Goal: Task Accomplishment & Management: Manage account settings

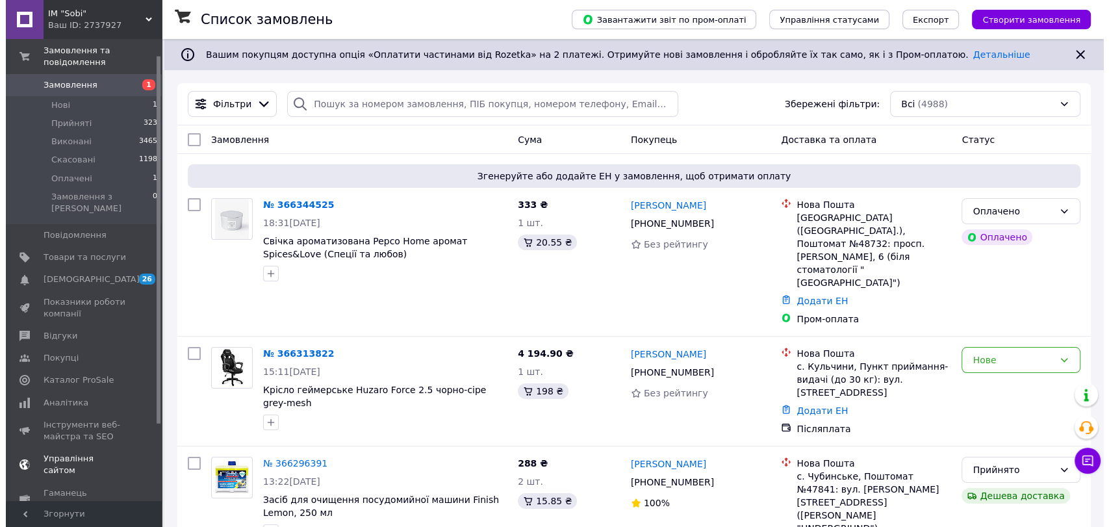
scroll to position [116, 0]
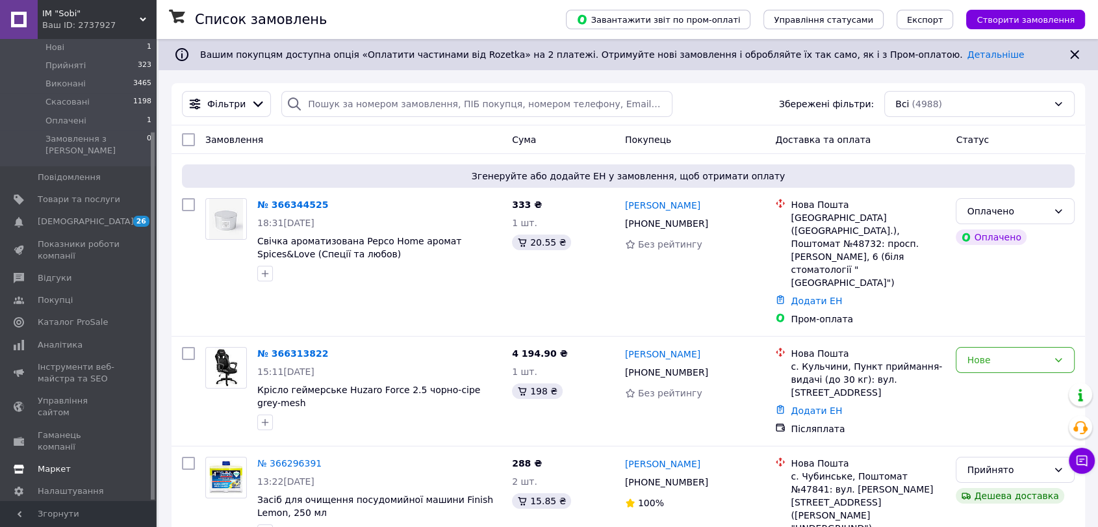
click at [62, 463] on span "Маркет" at bounding box center [54, 469] width 33 height 12
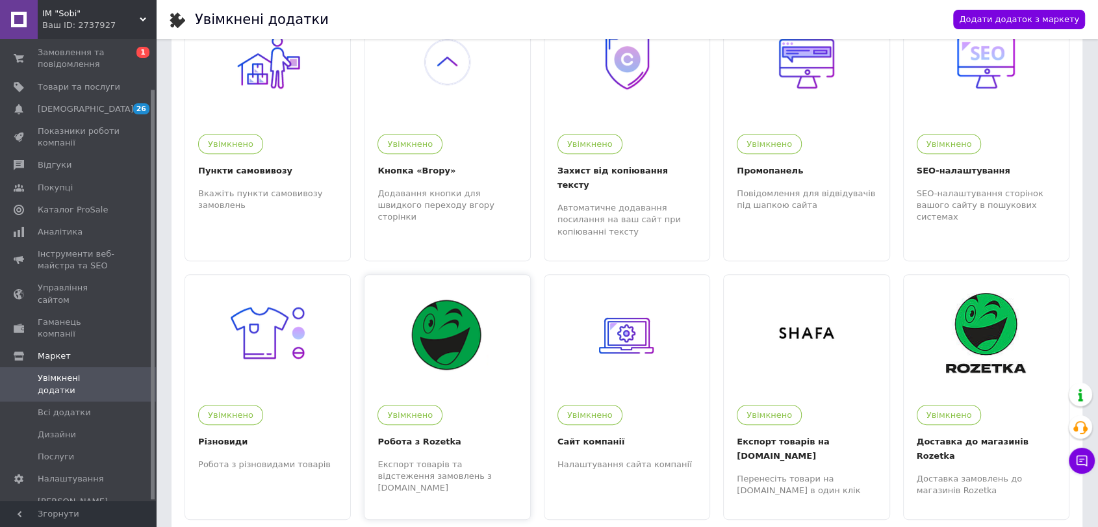
scroll to position [577, 0]
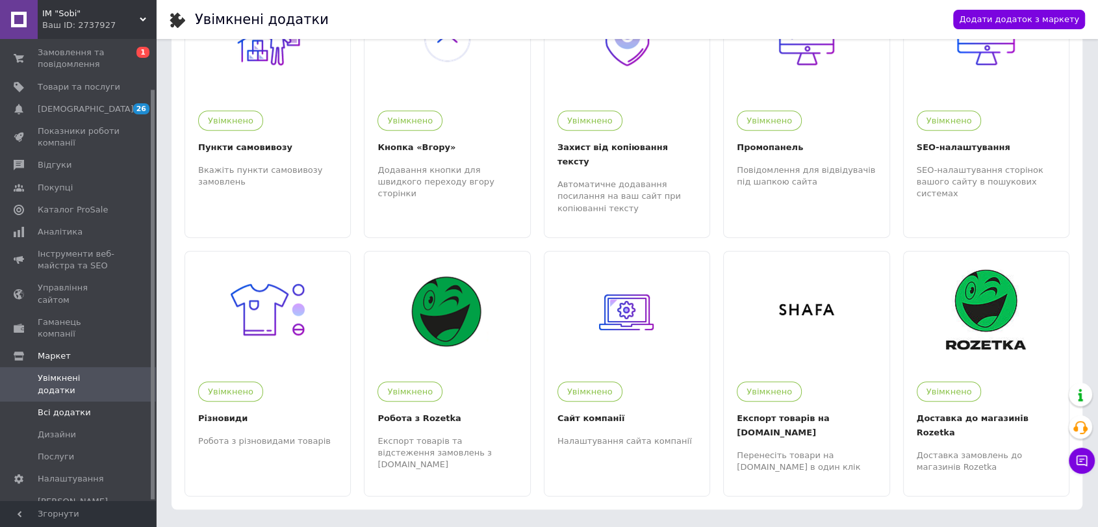
click at [88, 407] on span "Всі додатки" at bounding box center [79, 413] width 83 height 12
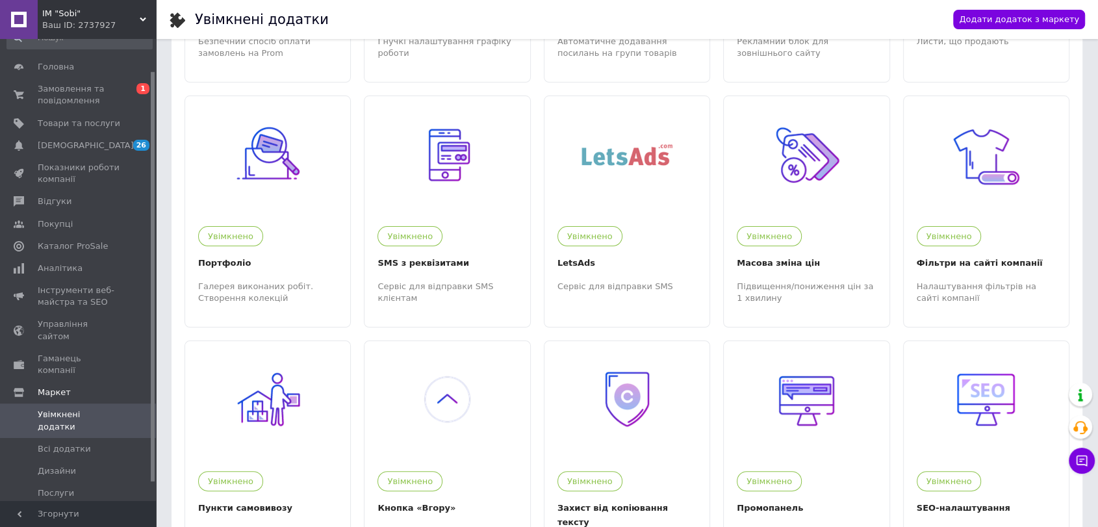
scroll to position [0, 0]
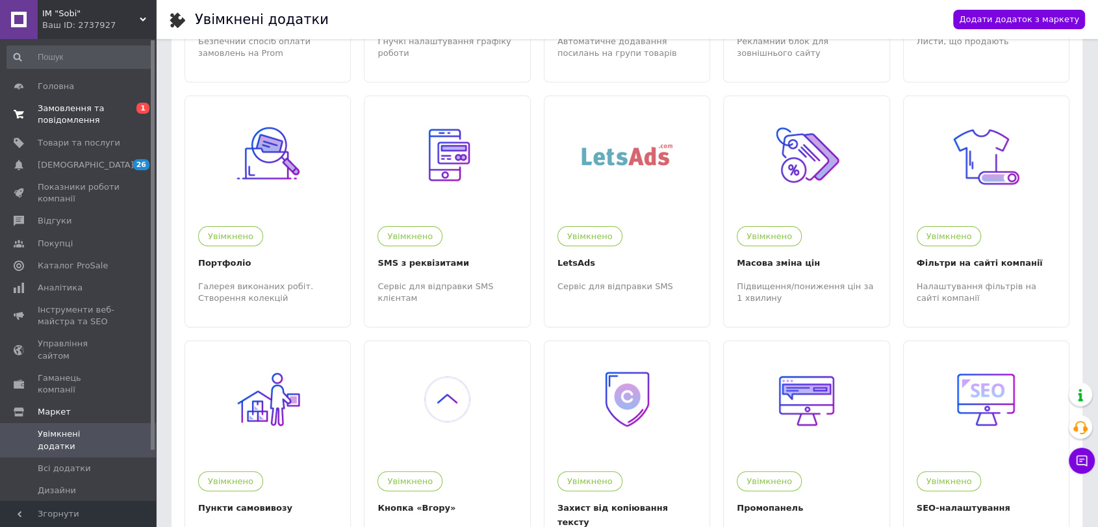
click at [63, 116] on span "Замовлення та повідомлення" at bounding box center [79, 114] width 83 height 23
